Goal: Task Accomplishment & Management: Use online tool/utility

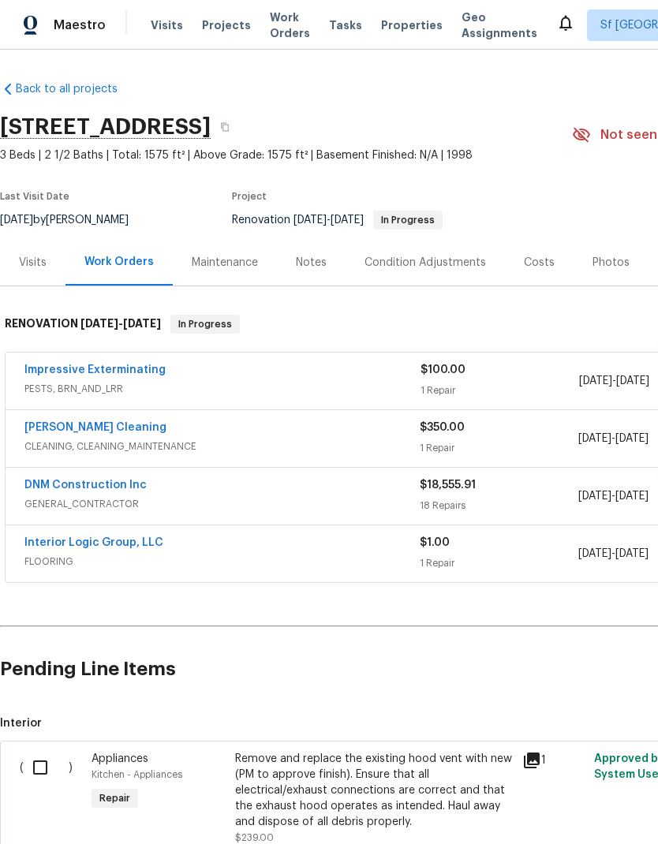
click at [108, 488] on link "DNM Construction Inc" at bounding box center [85, 485] width 122 height 11
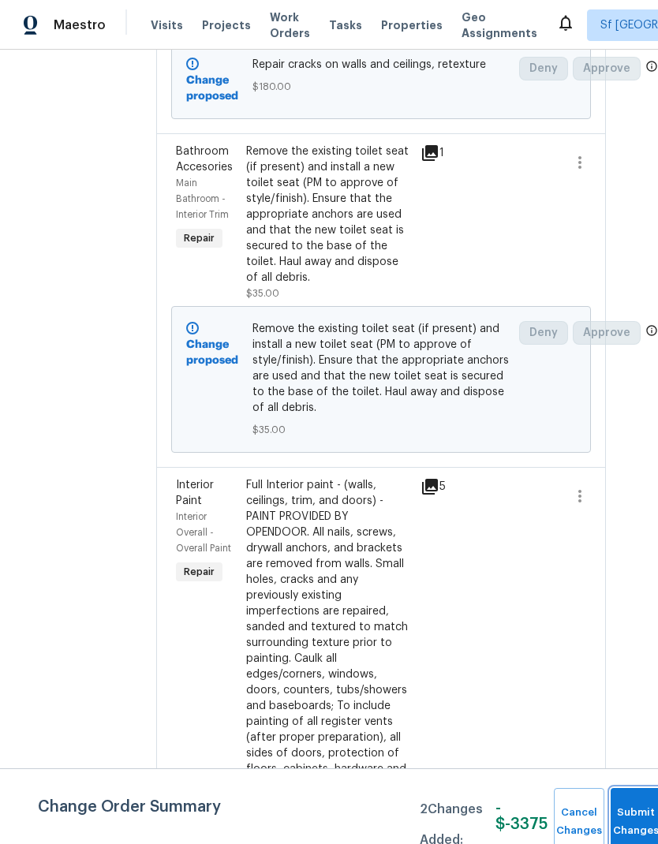
click at [634, 817] on button "Submit Changes" at bounding box center [636, 822] width 50 height 68
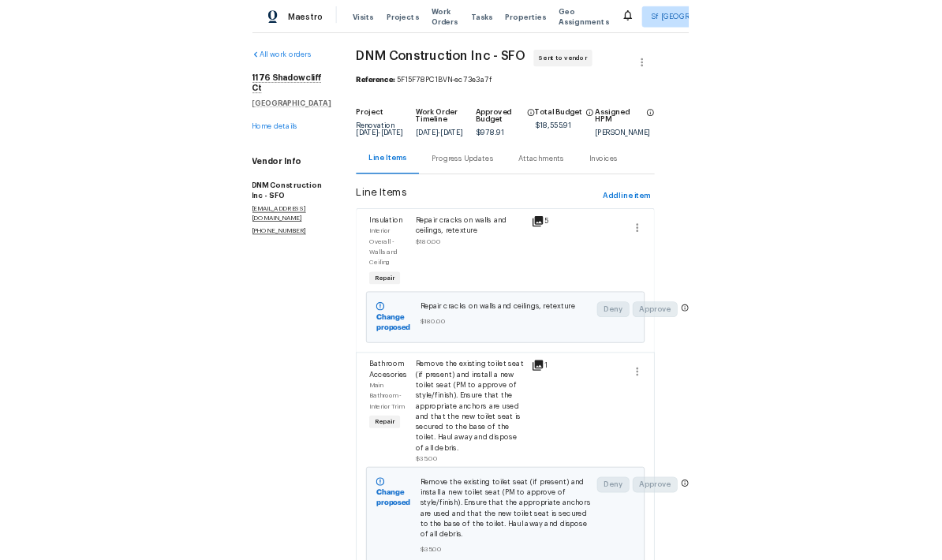
scroll to position [0, 28]
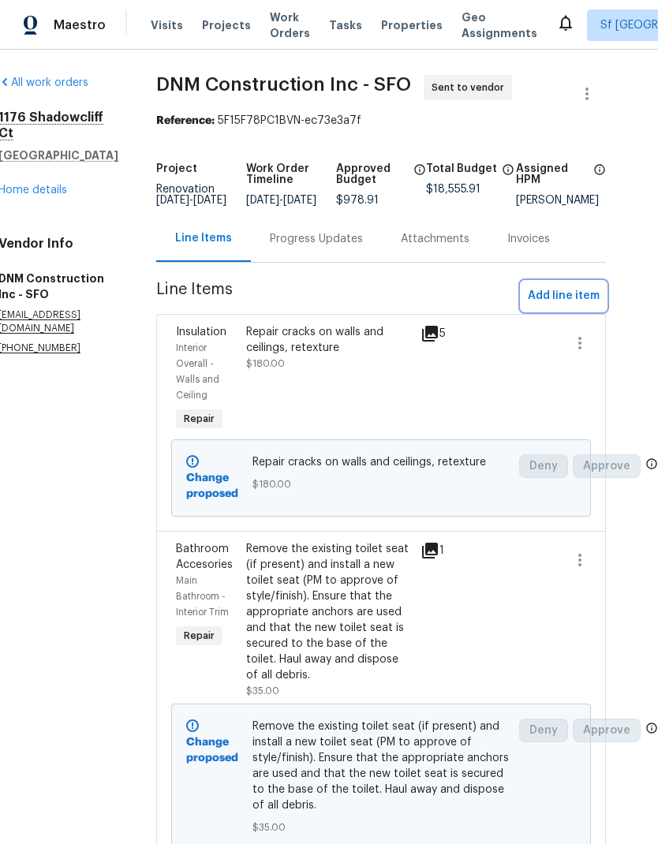
click at [569, 306] on span "Add line item" at bounding box center [564, 296] width 72 height 20
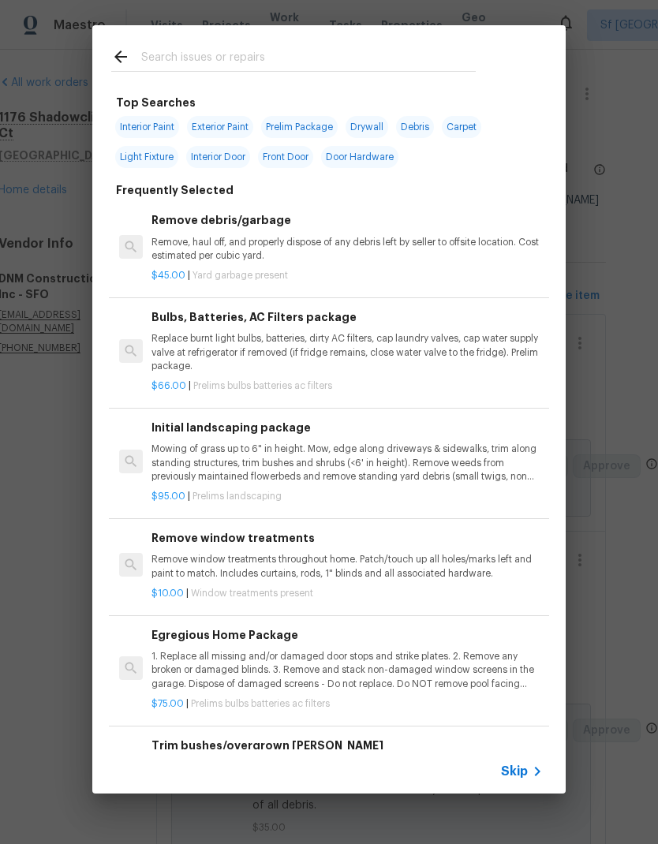
click at [253, 47] on input "text" at bounding box center [308, 59] width 334 height 24
type input "Flatwork"
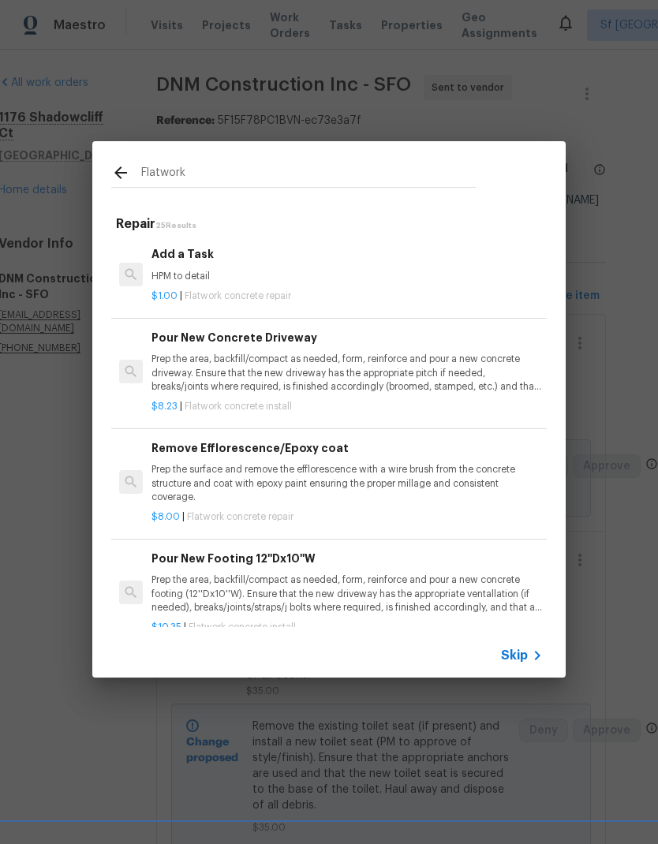
click at [240, 268] on div "Add a Task HPM to detail" at bounding box center [346, 264] width 391 height 38
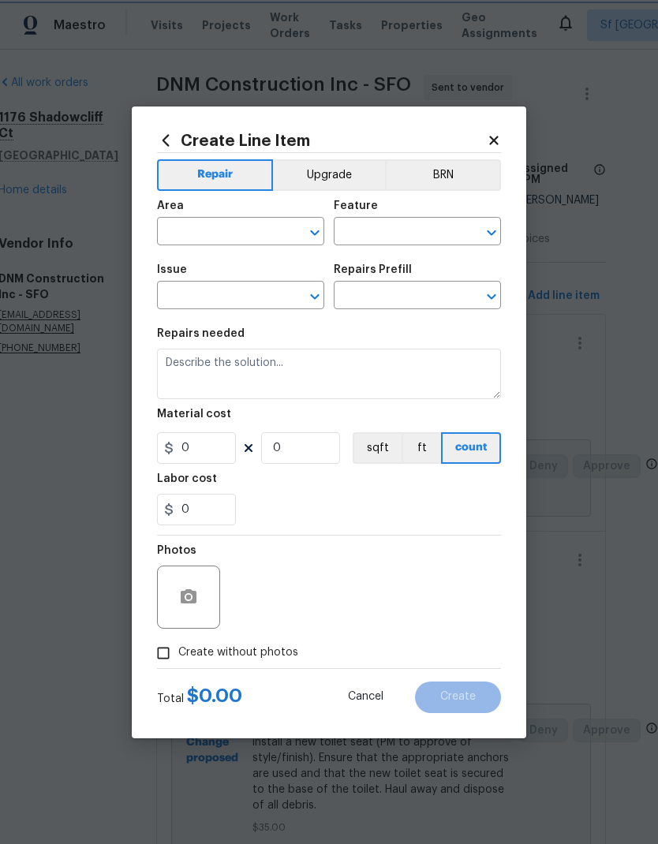
type input "Flatwork"
type input "Concrete Repair"
type input "Add a Task $1.00"
type textarea "HPM to detail"
type input "1"
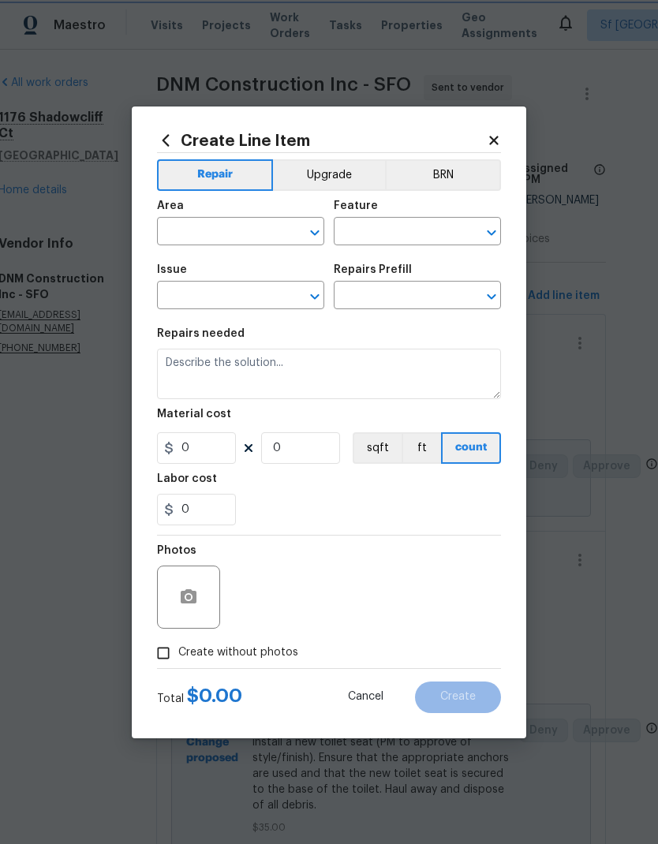
type input "1"
click at [233, 222] on input "text" at bounding box center [218, 233] width 123 height 24
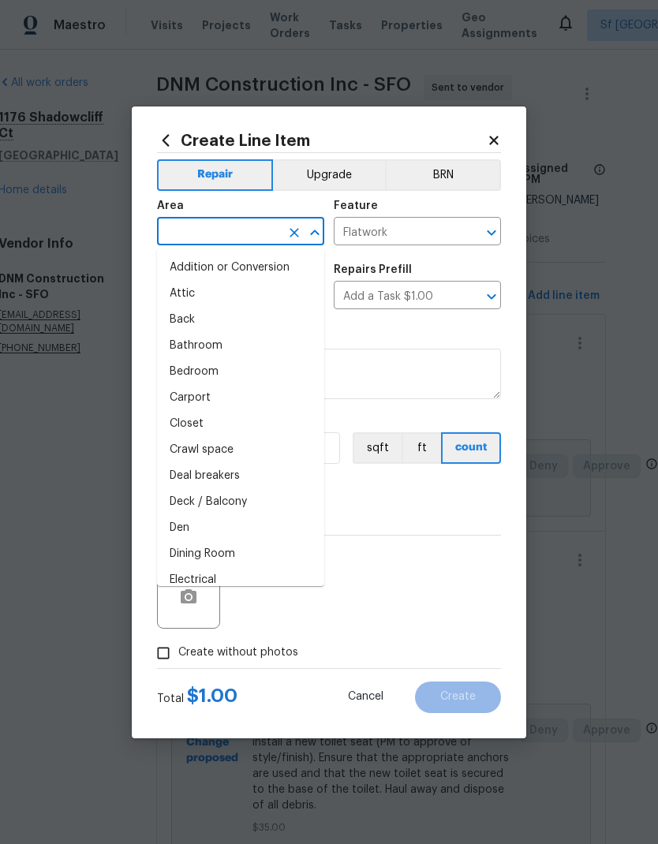
type input "f"
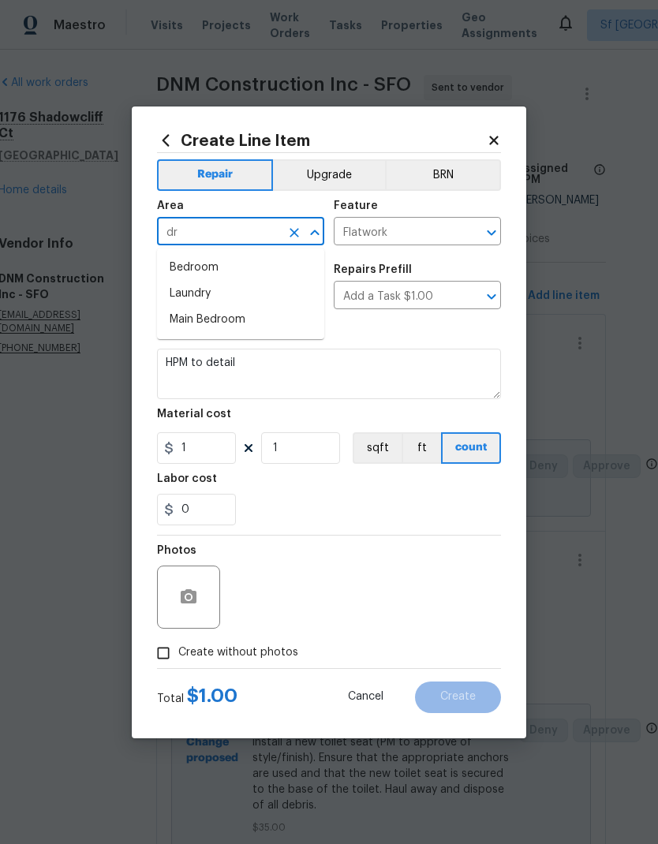
type input "d"
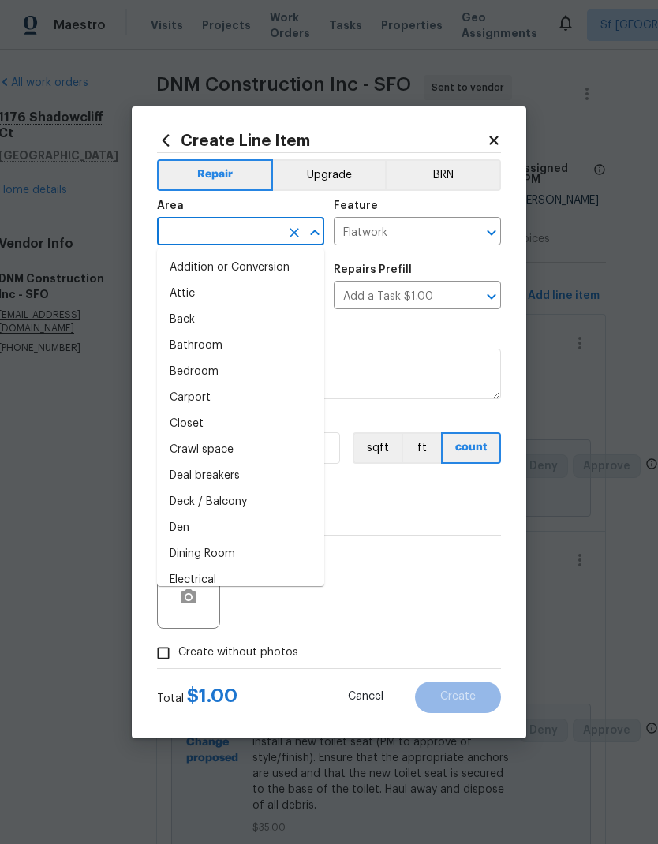
scroll to position [0, 0]
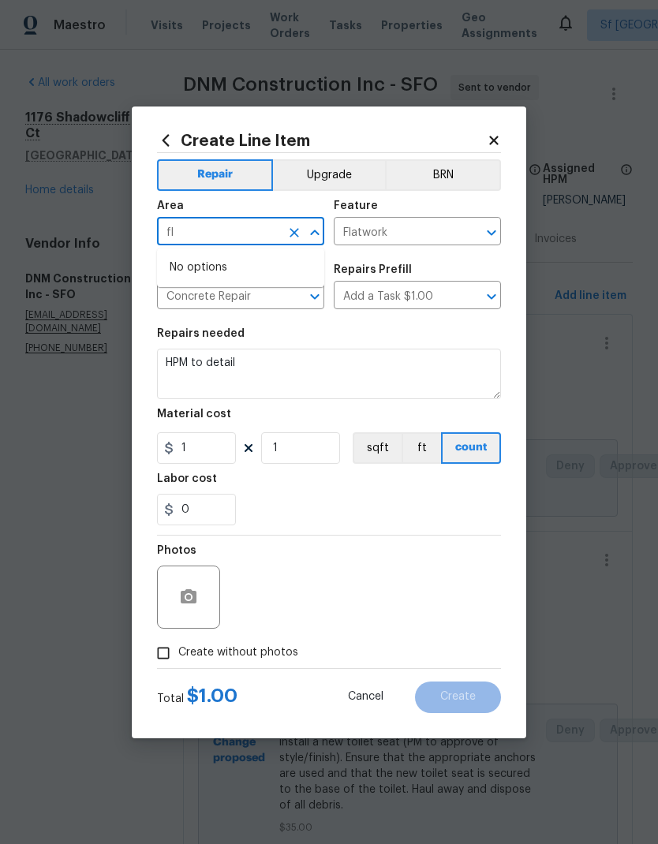
type input "f"
click at [260, 294] on li "Exterior Overall" at bounding box center [240, 294] width 167 height 26
type input "Exterior Overall"
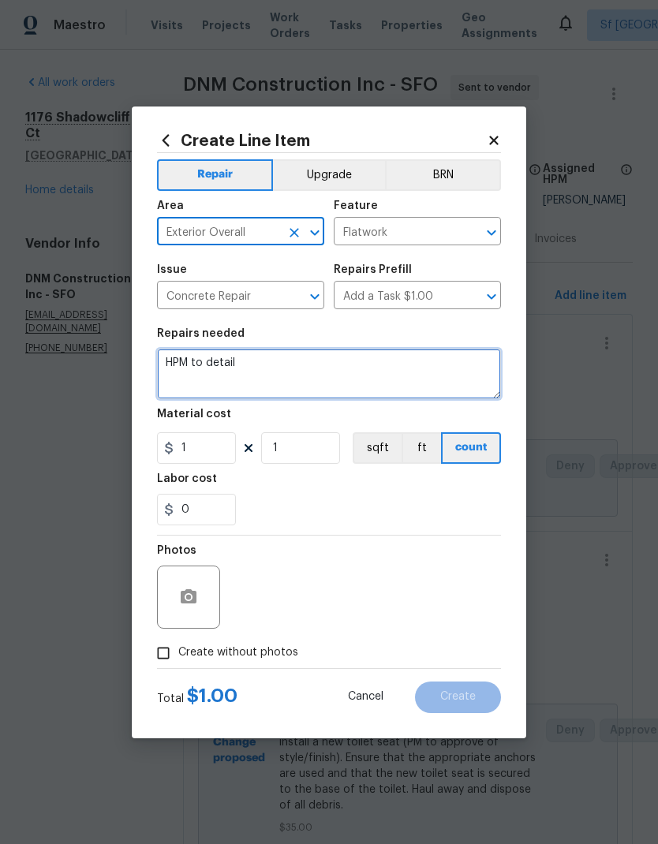
click at [274, 364] on textarea "HPM to detail" at bounding box center [329, 374] width 344 height 50
click at [273, 364] on textarea "HPM to detail" at bounding box center [329, 374] width 344 height 50
click at [281, 365] on textarea "HPM to detail" at bounding box center [329, 374] width 344 height 50
click at [267, 368] on textarea "HPM to detail" at bounding box center [329, 374] width 344 height 50
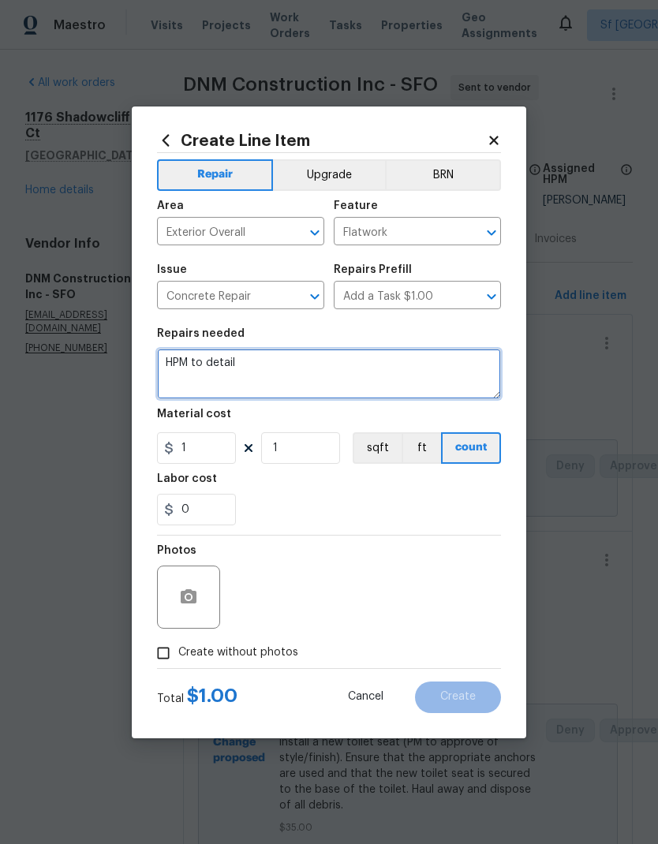
click at [267, 368] on textarea "HPM to detail" at bounding box center [329, 374] width 344 height 50
type textarea "H"
type textarea "Repair trip hazard front and back of house"
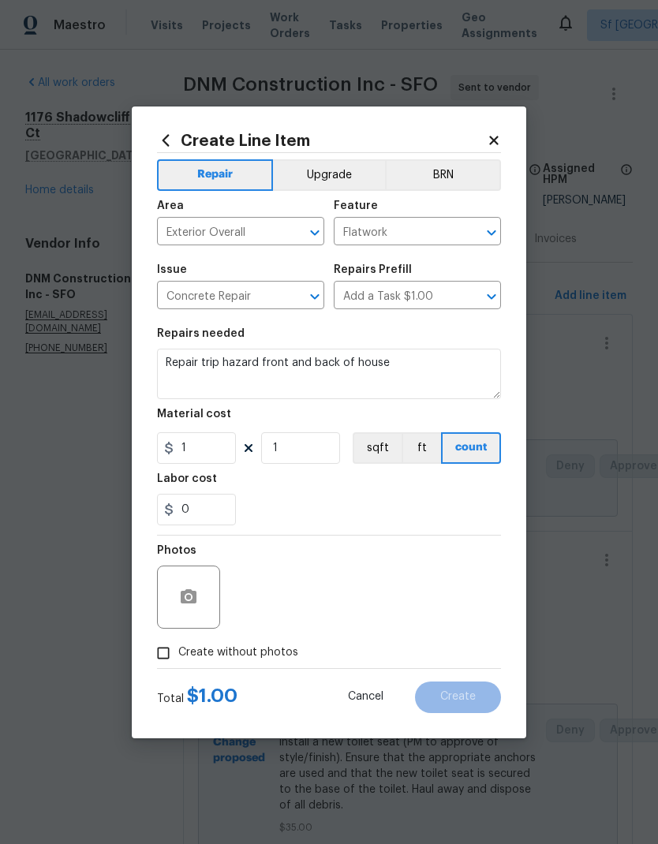
click at [413, 503] on div "0" at bounding box center [329, 510] width 344 height 32
click at [204, 461] on input "1" at bounding box center [196, 448] width 79 height 32
type input "450"
click at [421, 495] on div "0" at bounding box center [329, 510] width 344 height 32
click at [183, 596] on icon "button" at bounding box center [189, 596] width 16 height 14
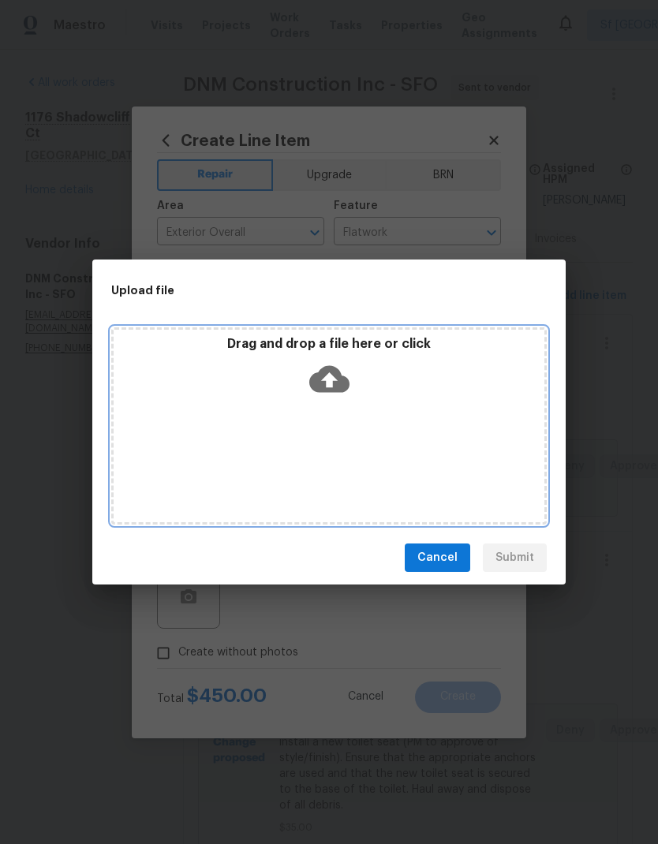
click at [321, 363] on icon at bounding box center [329, 379] width 40 height 40
click at [313, 354] on div "Drag and drop a file here or click" at bounding box center [329, 370] width 431 height 68
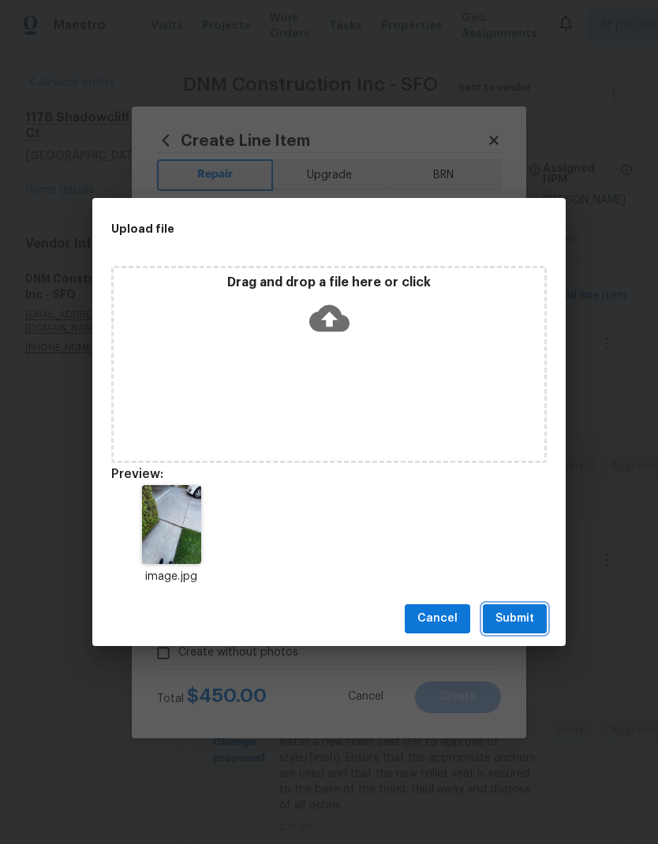
click at [525, 622] on span "Submit" at bounding box center [514, 619] width 39 height 20
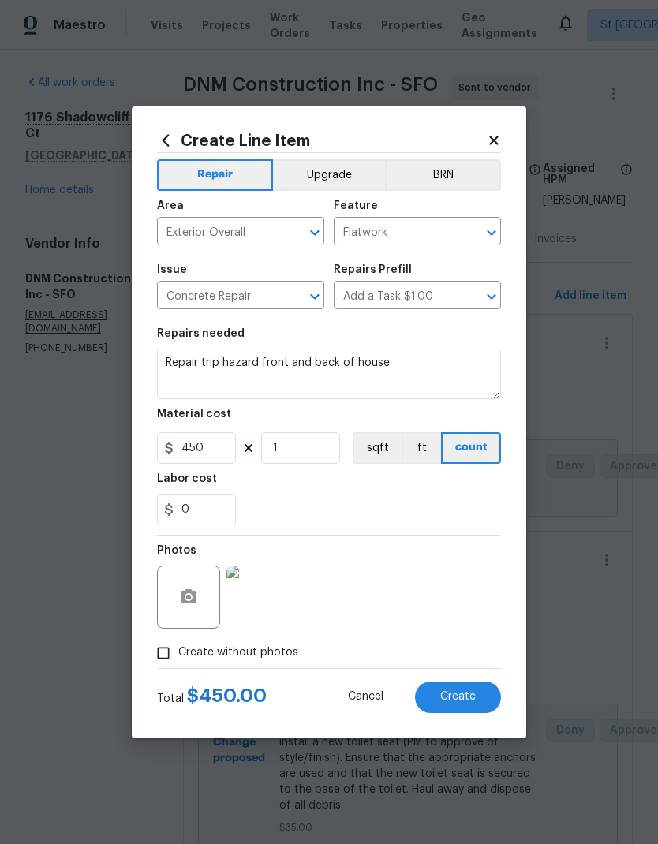
click at [452, 701] on span "Create" at bounding box center [458, 697] width 36 height 12
type input "0"
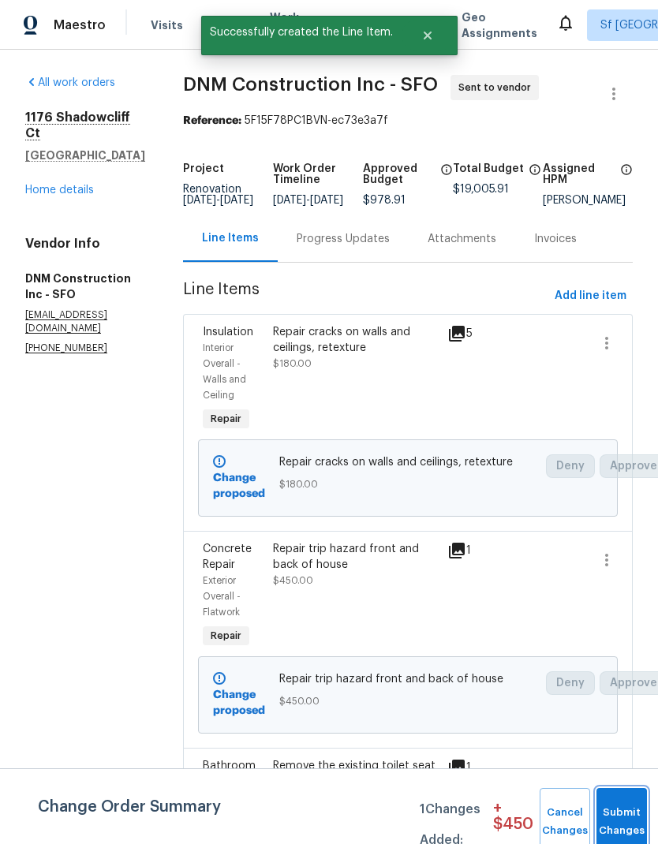
click at [612, 820] on span "Submit Changes" at bounding box center [621, 822] width 35 height 36
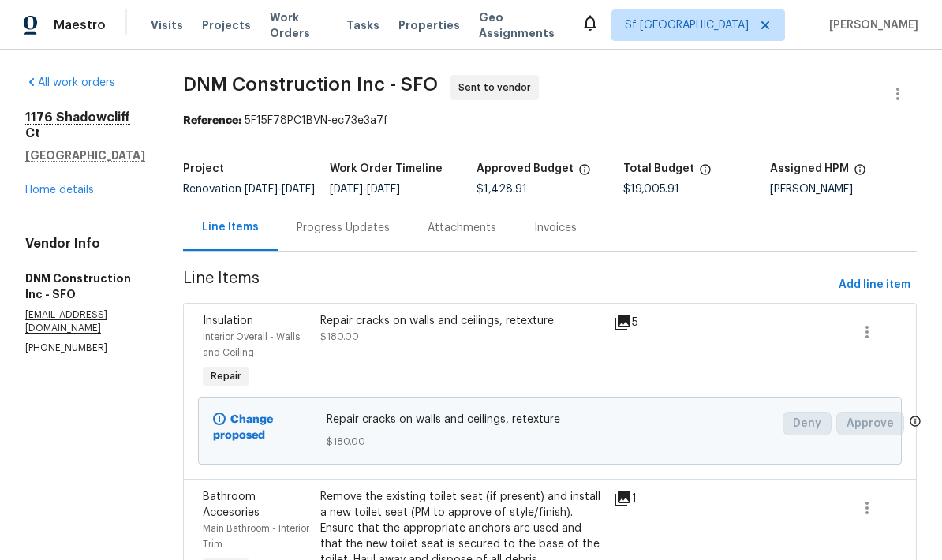
click at [402, 555] on div "Remove the existing toilet seat (if present) and install a new toilet seat (PM …" at bounding box center [462, 528] width 284 height 79
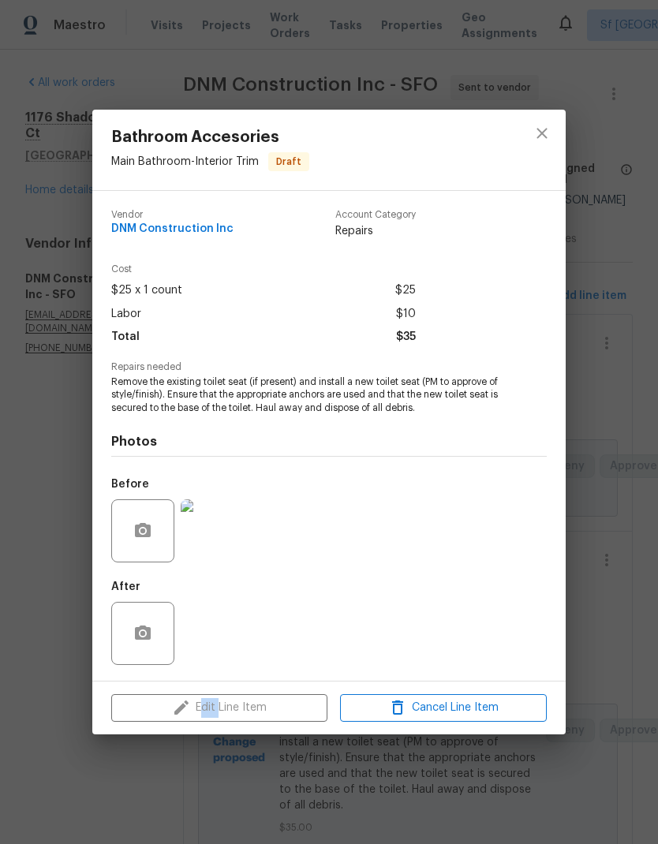
click at [411, 587] on div "After" at bounding box center [328, 623] width 435 height 103
click at [406, 521] on div "Before" at bounding box center [328, 520] width 435 height 103
click at [619, 517] on div "Bathroom Accesories Main Bathroom - Interior Trim Draft Vendor DNM Construction…" at bounding box center [329, 422] width 658 height 844
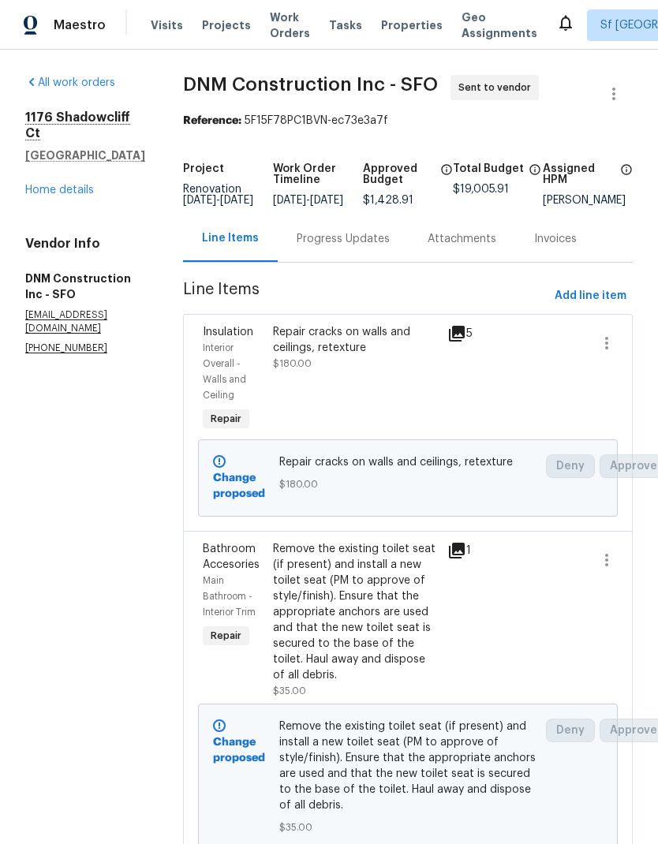
click at [581, 297] on button "Add line item" at bounding box center [590, 296] width 84 height 29
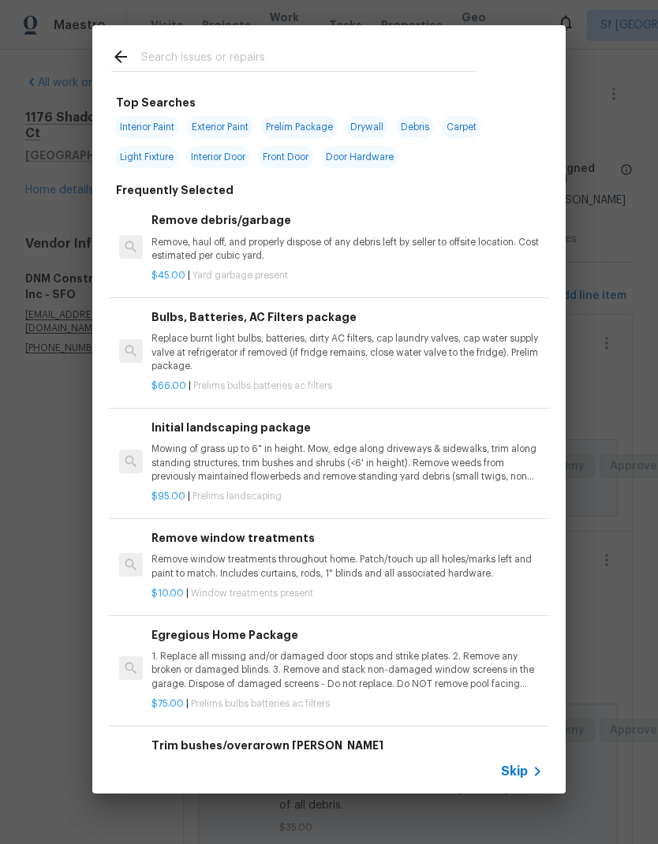
click at [251, 60] on input "text" at bounding box center [308, 59] width 334 height 24
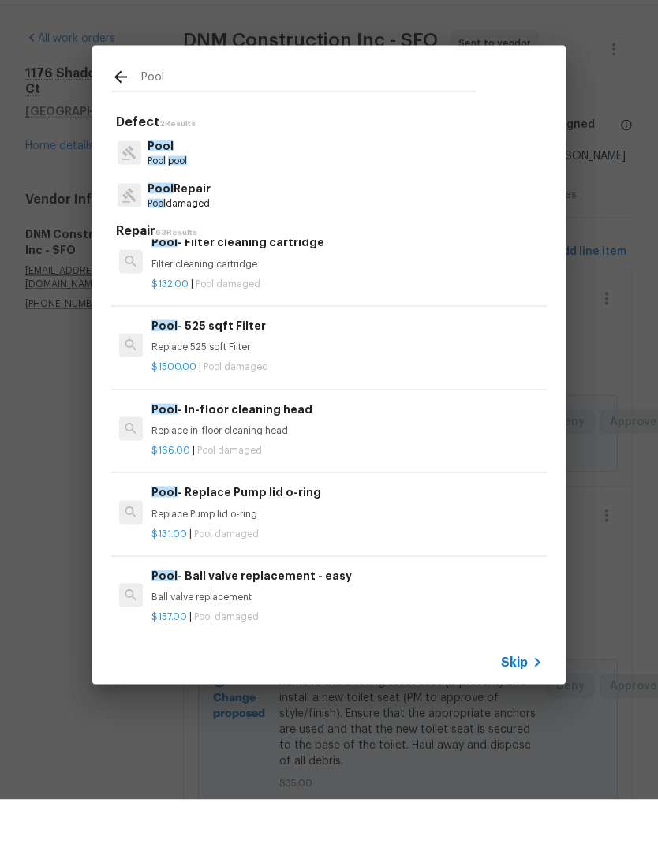
scroll to position [2296, 0]
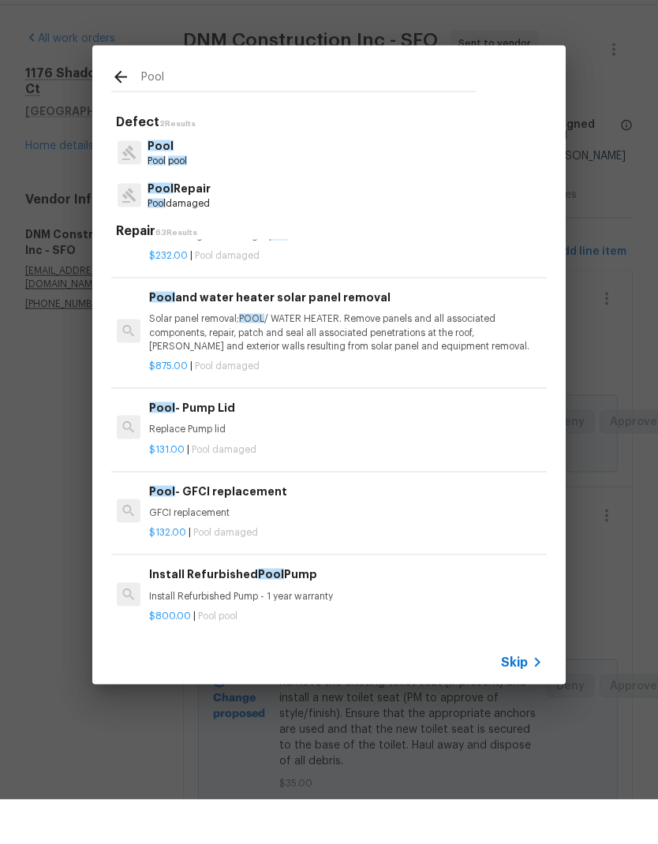
click at [215, 112] on input "Pool" at bounding box center [308, 124] width 334 height 24
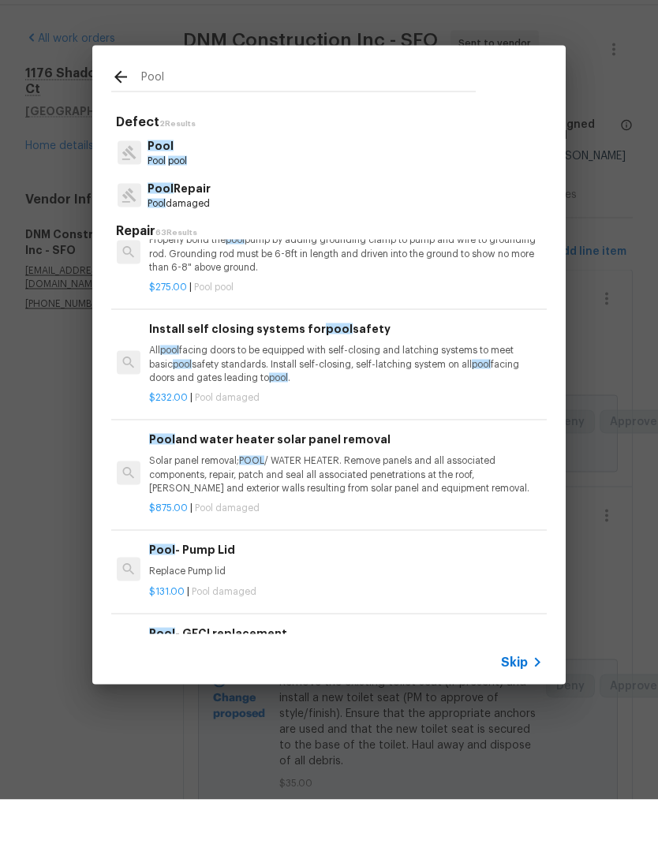
click at [248, 112] on input "Pool" at bounding box center [308, 124] width 334 height 24
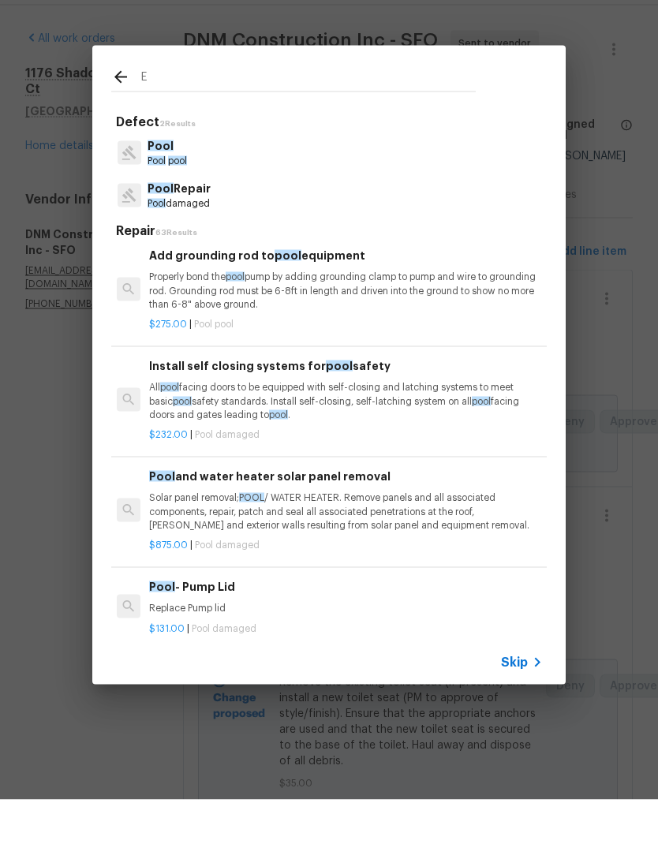
scroll to position [1172, 2]
type input "Exterior"
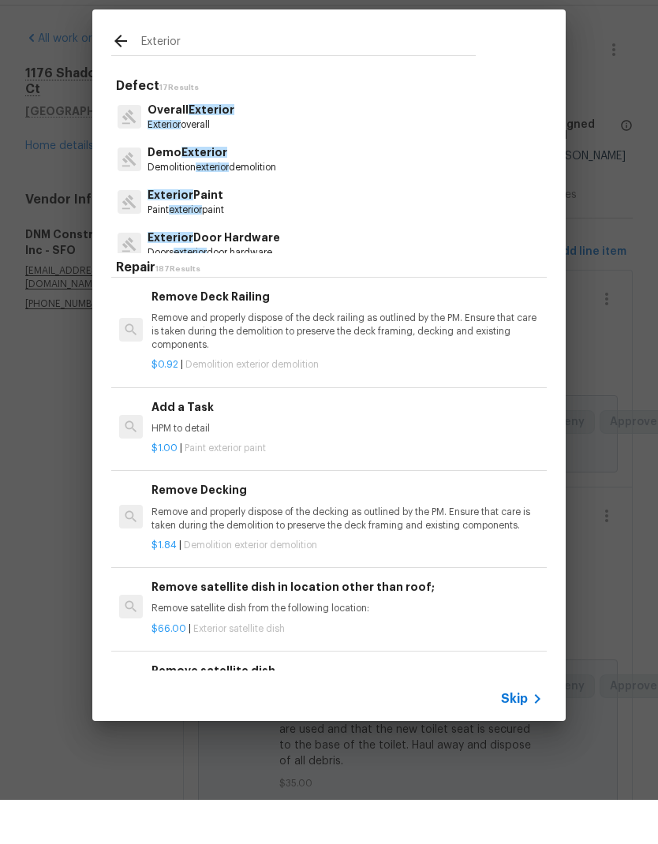
scroll to position [1745, 1]
click at [234, 480] on div "$1.00 | Paint exterior paint" at bounding box center [346, 490] width 391 height 20
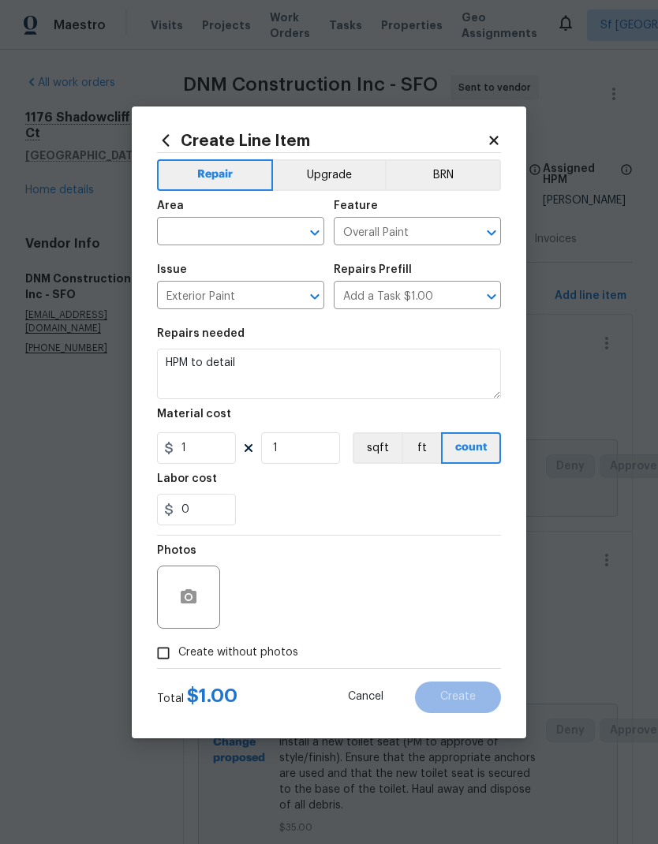
click at [228, 241] on input "text" at bounding box center [218, 233] width 123 height 24
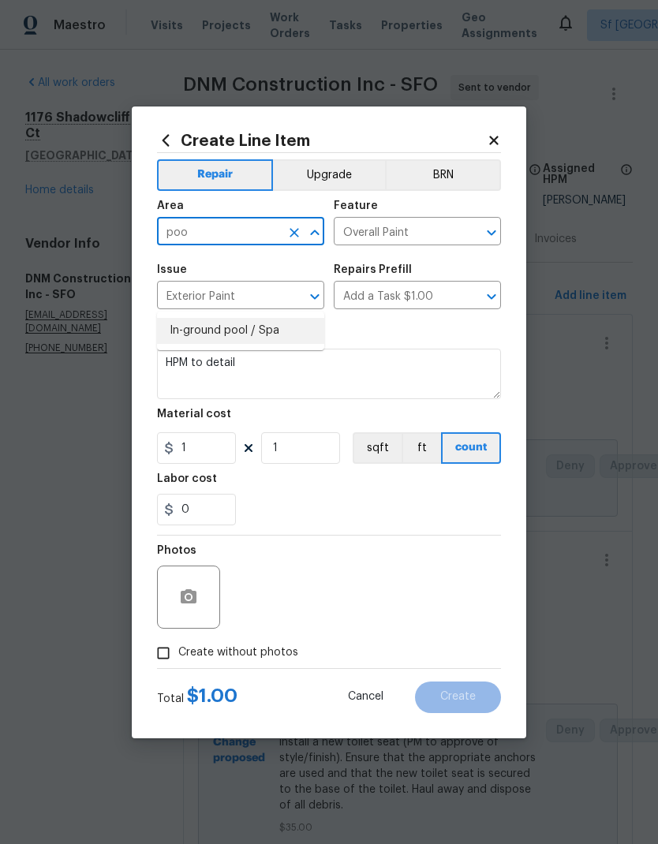
click at [267, 318] on li "In-ground pool / Spa" at bounding box center [240, 331] width 167 height 26
type input "In-ground pool / Spa"
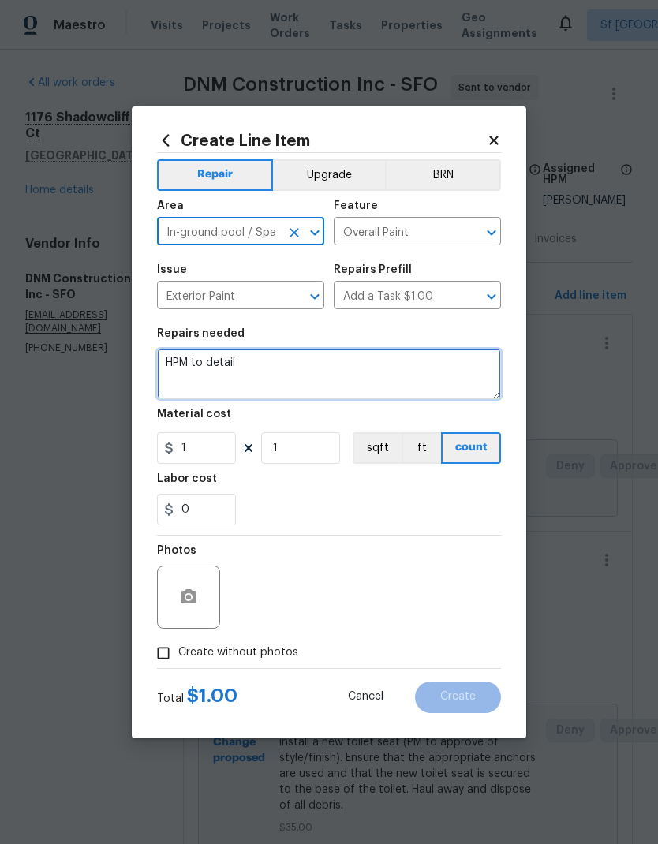
click at [281, 361] on textarea "HPM to detail" at bounding box center [329, 374] width 344 height 50
click at [280, 360] on textarea "HPM to detail" at bounding box center [329, 374] width 344 height 50
click at [288, 366] on textarea "HPM to detail" at bounding box center [329, 374] width 344 height 50
click at [287, 366] on textarea "HPM to detail" at bounding box center [329, 374] width 344 height 50
click at [305, 368] on textarea "HPM to detail" at bounding box center [329, 374] width 344 height 50
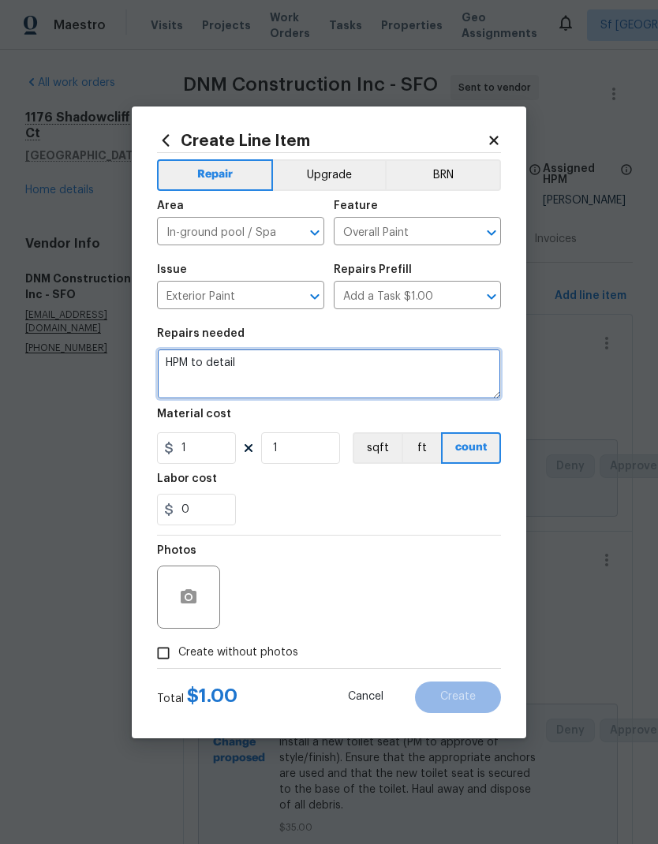
click at [305, 368] on textarea "HPM to detail" at bounding box center [329, 374] width 344 height 50
click at [297, 357] on textarea "HPM to detail" at bounding box center [329, 374] width 344 height 50
type textarea "H"
type textarea "Repair cracks and trip hazard on pool deck"
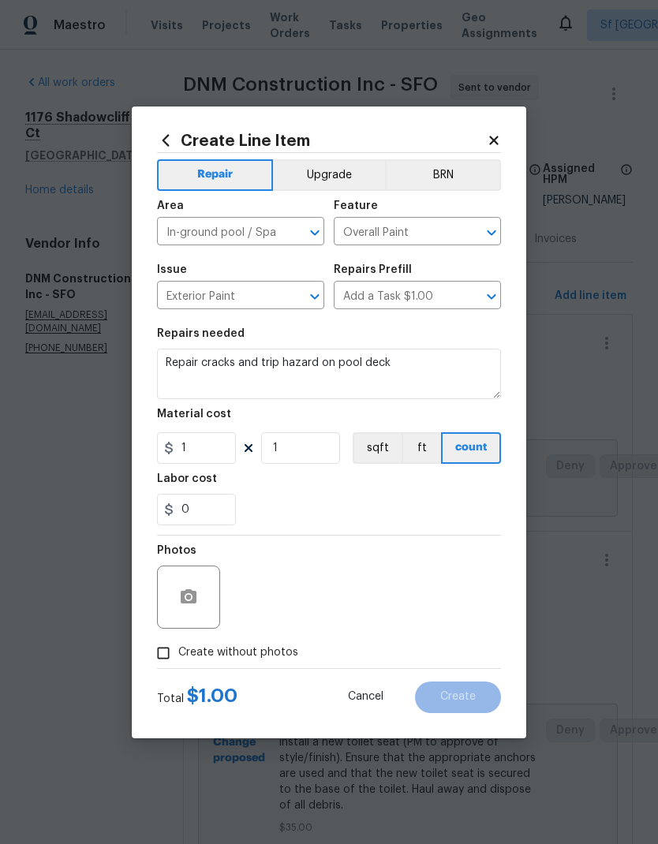
click at [444, 489] on div "Labor cost" at bounding box center [329, 483] width 344 height 21
click at [178, 600] on button "button" at bounding box center [189, 597] width 38 height 38
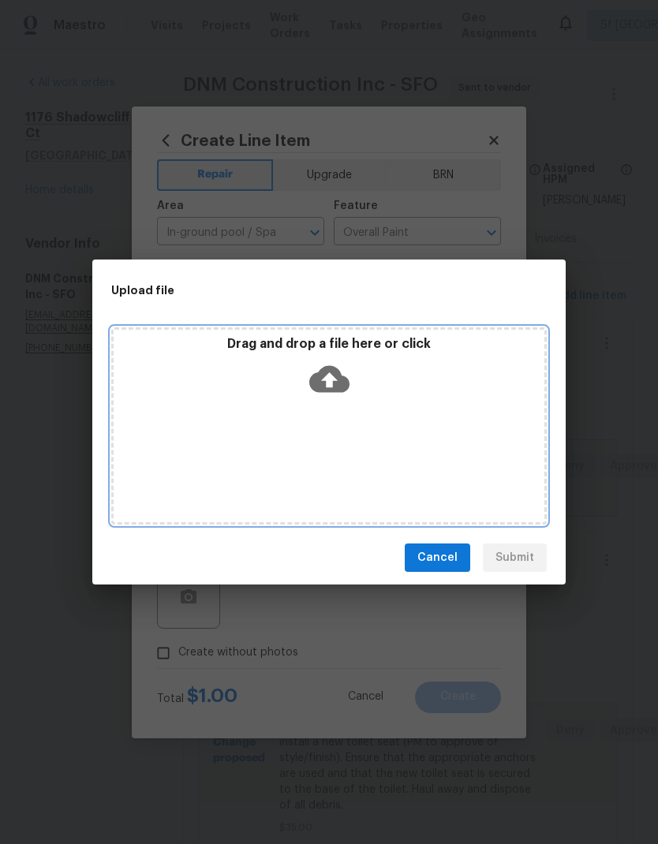
click at [331, 369] on icon at bounding box center [329, 379] width 40 height 27
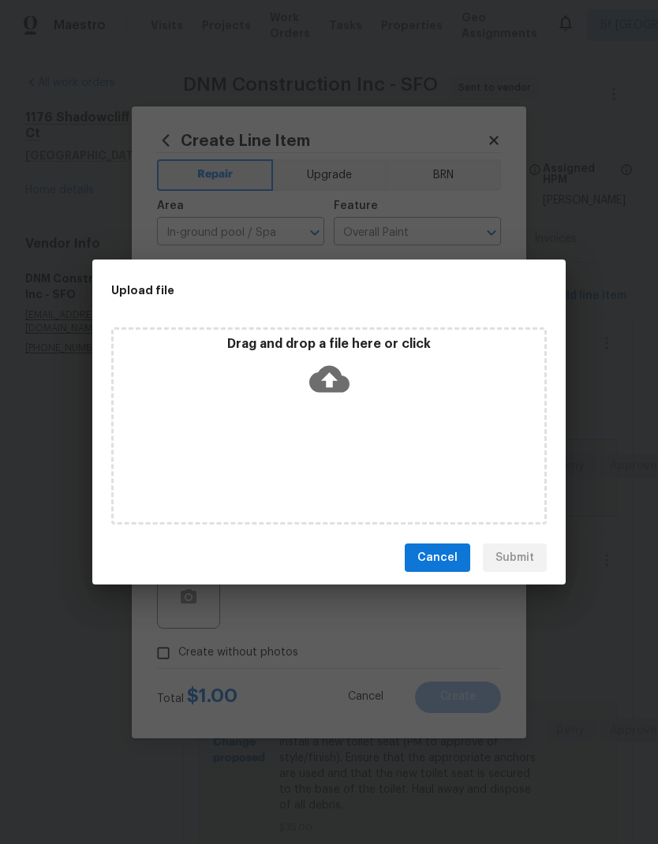
click at [449, 563] on span "Cancel" at bounding box center [437, 558] width 40 height 20
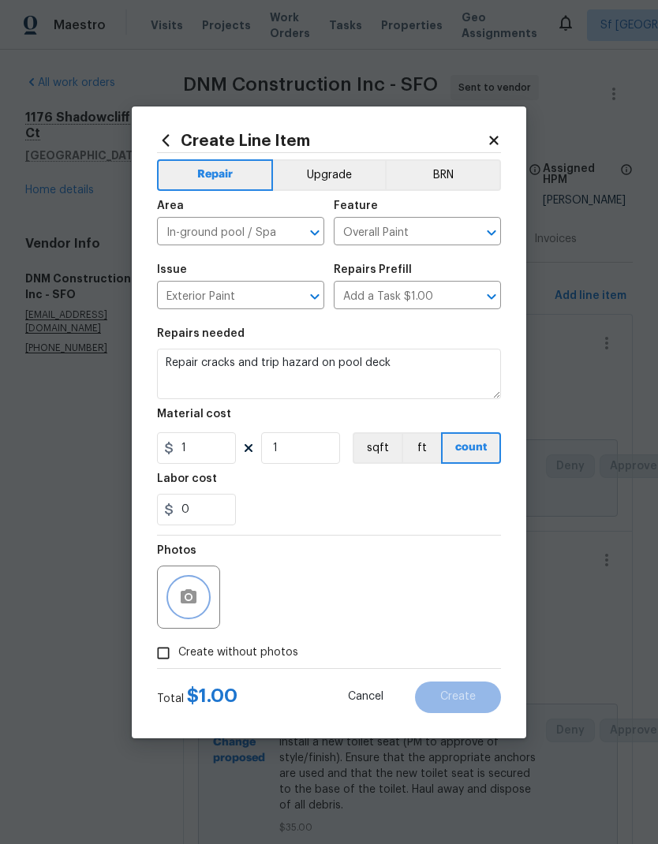
click at [194, 593] on icon "button" at bounding box center [189, 596] width 16 height 14
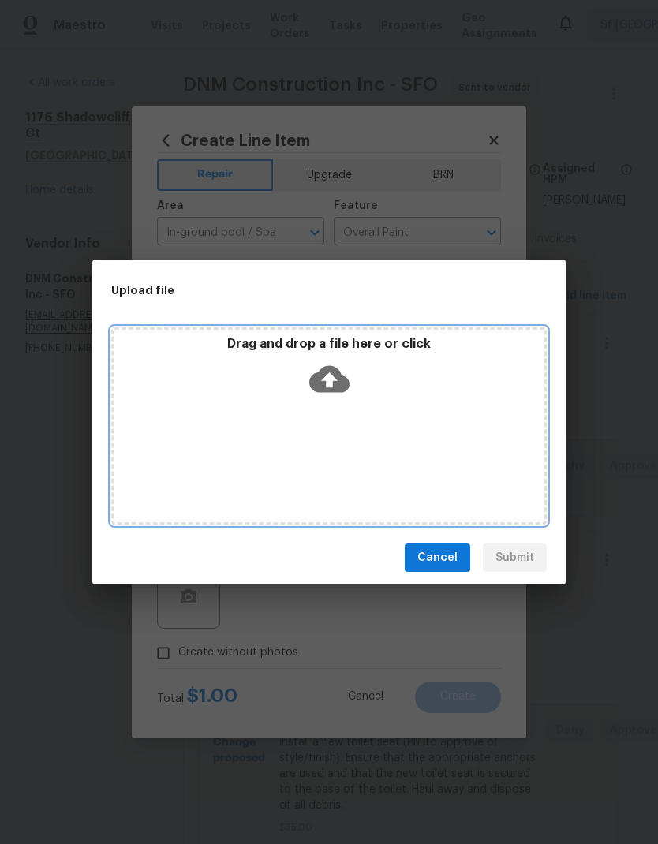
click at [327, 364] on icon at bounding box center [329, 379] width 40 height 40
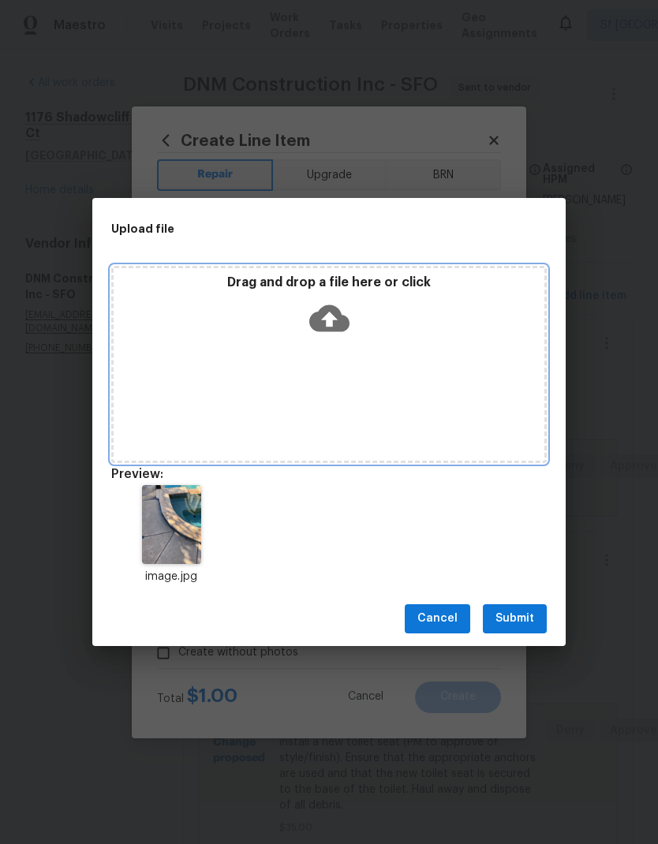
click at [334, 311] on icon at bounding box center [329, 318] width 40 height 27
click at [339, 316] on icon at bounding box center [329, 318] width 40 height 27
click at [330, 322] on icon at bounding box center [329, 318] width 40 height 40
